Goal: Browse casually: Explore the website without a specific task or goal

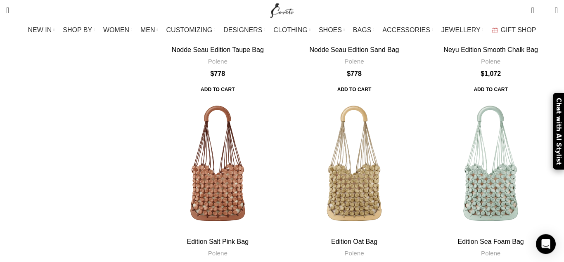
scroll to position [759, 0]
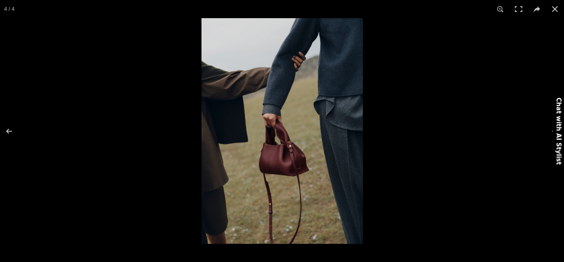
scroll to position [253, 0]
click at [11, 131] on button at bounding box center [14, 131] width 29 height 41
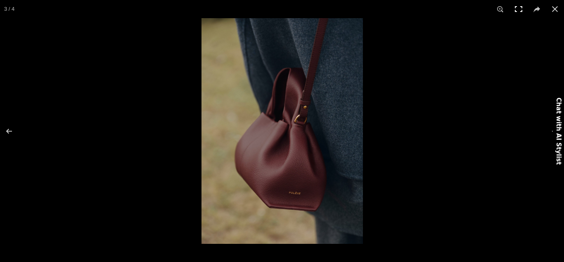
drag, startPoint x: 554, startPoint y: 8, endPoint x: 526, endPoint y: 10, distance: 27.7
click at [553, 7] on button at bounding box center [555, 9] width 18 height 18
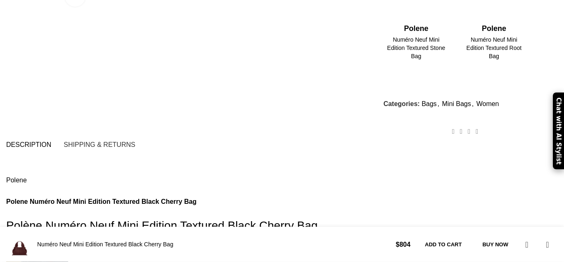
scroll to position [506, 0]
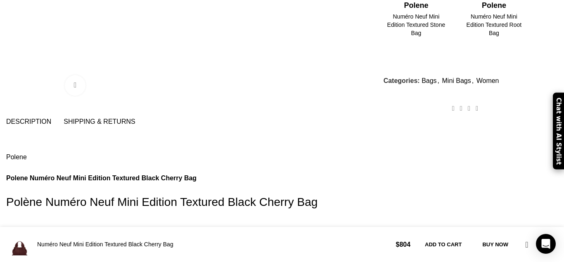
click at [133, 119] on span "Shipping & Returns" at bounding box center [99, 122] width 71 height 7
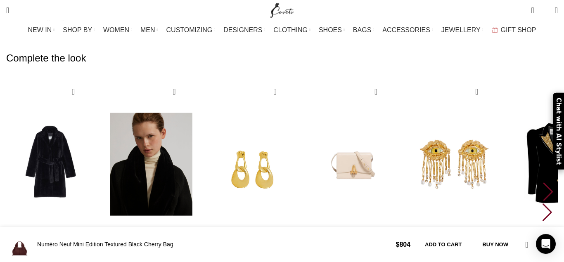
scroll to position [927, 0]
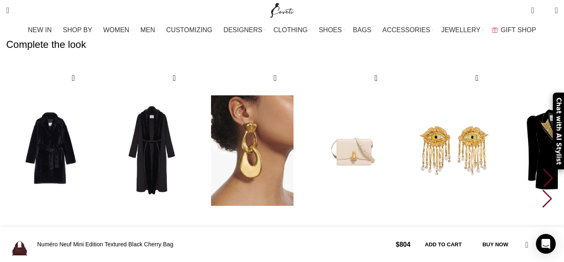
click at [272, 129] on img "3 / 10" at bounding box center [252, 151] width 91 height 170
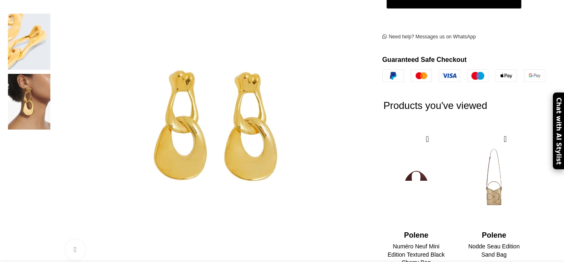
scroll to position [253, 0]
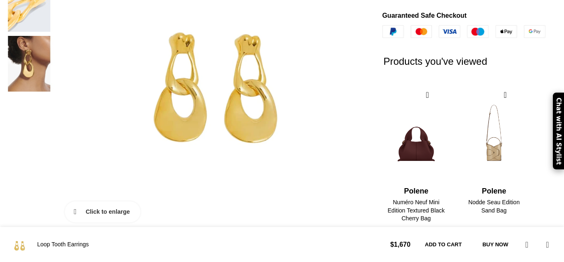
click at [107, 202] on link "Click to enlarge" at bounding box center [103, 212] width 76 height 21
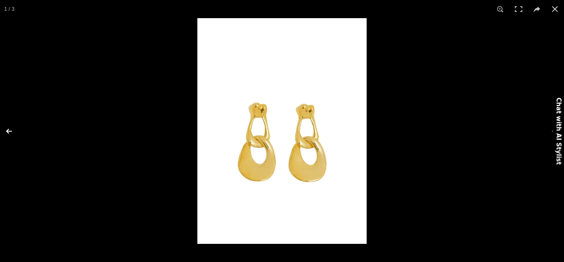
click at [10, 131] on button at bounding box center [14, 131] width 29 height 41
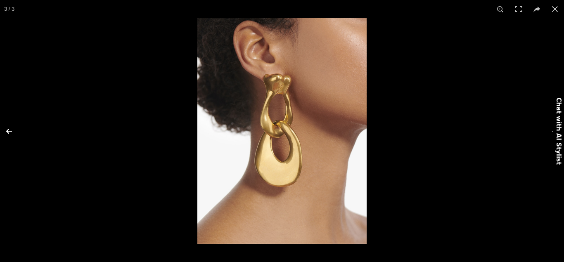
click at [10, 133] on button at bounding box center [14, 131] width 29 height 41
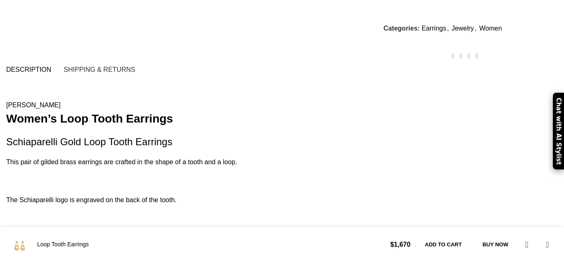
scroll to position [464, 0]
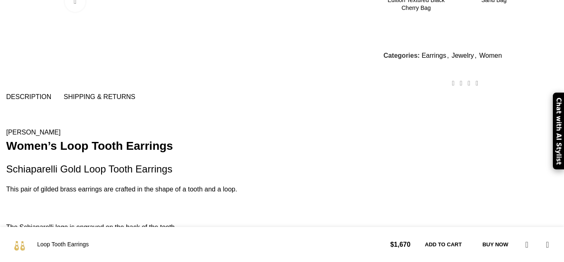
click at [135, 94] on span "Shipping & Returns" at bounding box center [99, 97] width 71 height 7
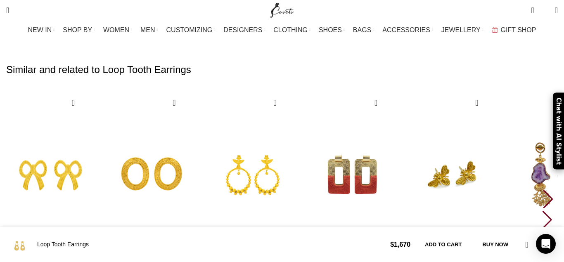
scroll to position [1306, 0]
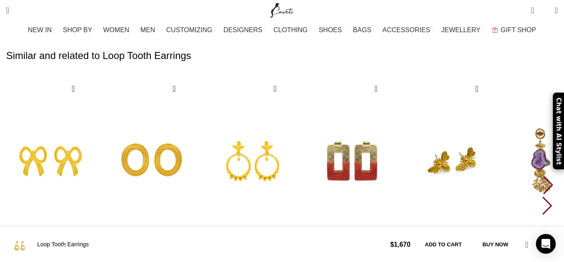
click at [374, 108] on img "4 / 30" at bounding box center [353, 162] width 91 height 170
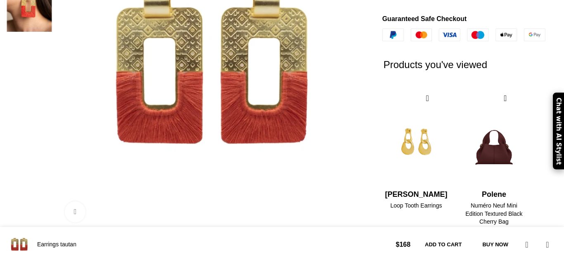
scroll to position [253, 0]
click at [103, 202] on link "Click to enlarge" at bounding box center [103, 212] width 76 height 21
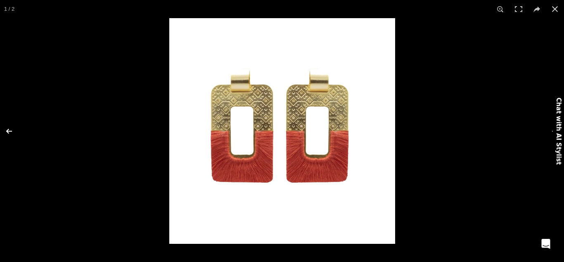
click at [11, 128] on button at bounding box center [14, 131] width 29 height 41
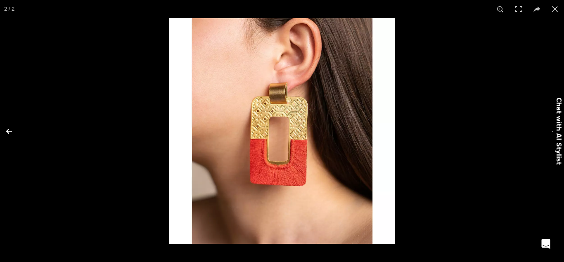
click at [12, 129] on button at bounding box center [14, 131] width 29 height 41
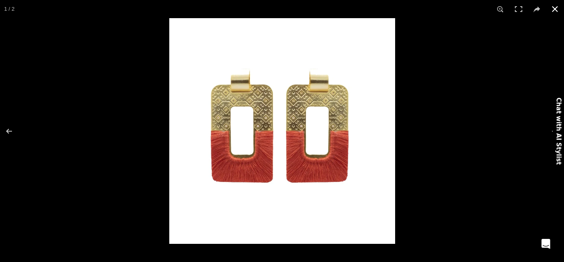
drag, startPoint x: 553, startPoint y: 8, endPoint x: 547, endPoint y: 6, distance: 5.9
click at [553, 8] on button at bounding box center [555, 9] width 18 height 18
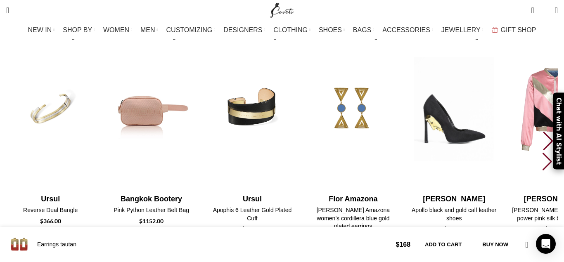
scroll to position [759, 0]
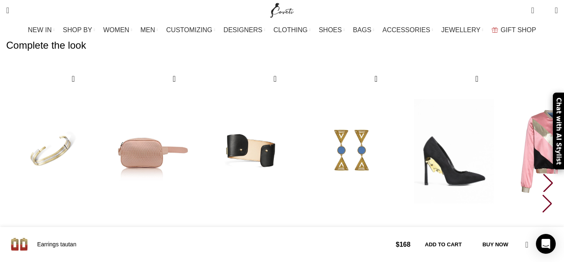
click at [280, 103] on img "3 / 10" at bounding box center [252, 152] width 91 height 170
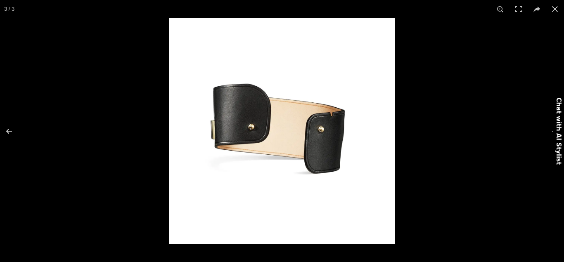
scroll to position [211, 0]
drag, startPoint x: 0, startPoint y: 0, endPoint x: 13, endPoint y: 133, distance: 133.3
click at [13, 133] on button at bounding box center [14, 131] width 29 height 41
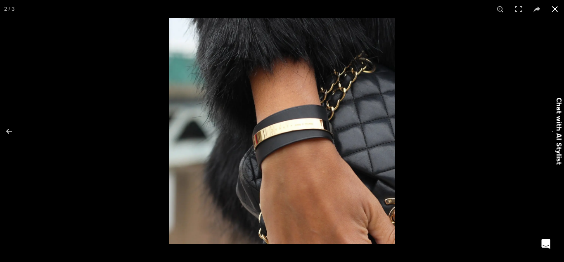
click at [555, 9] on button at bounding box center [555, 9] width 18 height 18
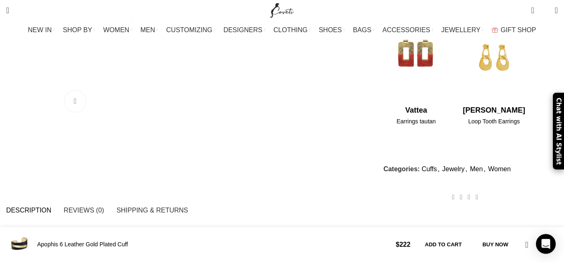
scroll to position [379, 0]
